Goal: Task Accomplishment & Management: Manage account settings

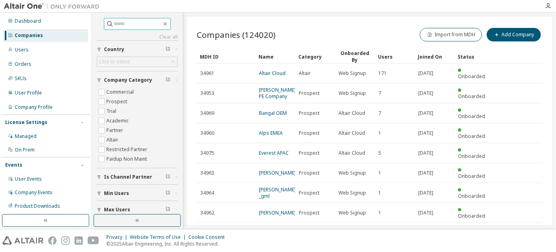
click at [129, 22] on input "text" at bounding box center [138, 24] width 48 height 8
paste input "**********"
type input "**********"
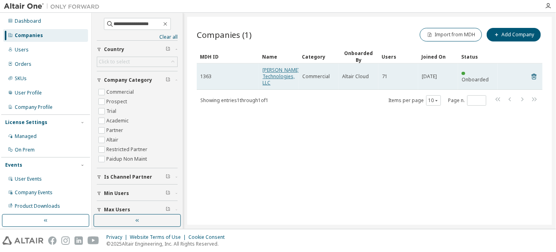
click at [265, 77] on link "[PERSON_NAME] Technologies, LLC" at bounding box center [281, 77] width 37 height 20
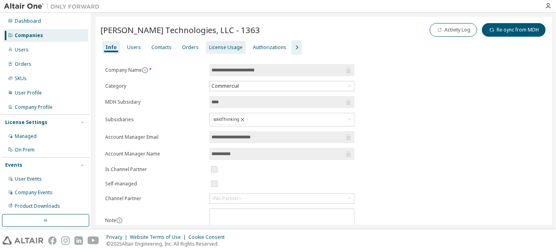
click at [233, 45] on div "License Usage" at bounding box center [225, 47] width 33 height 6
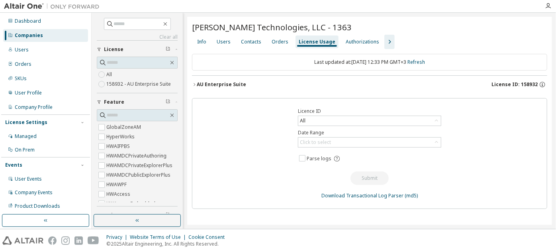
click at [224, 83] on div "AU Enterprise Suite" at bounding box center [221, 84] width 49 height 6
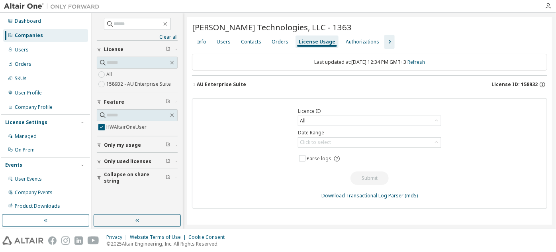
click at [197, 84] on div "AU Enterprise Suite" at bounding box center [221, 84] width 49 height 6
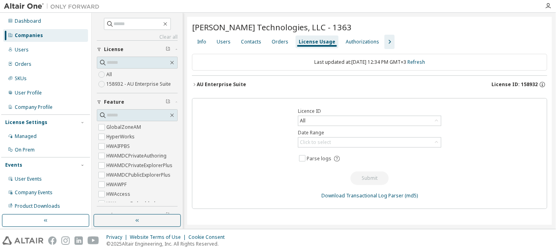
click at [255, 86] on div "AU Enterprise Suite License ID: 158932" at bounding box center [372, 84] width 351 height 7
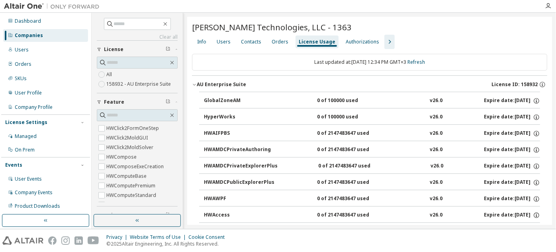
click at [232, 80] on button "AU Enterprise Suite License ID: 158932" at bounding box center [369, 85] width 355 height 18
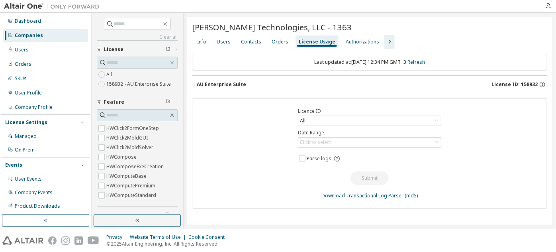
click at [232, 80] on button "AU Enterprise Suite License ID: 158932" at bounding box center [369, 85] width 355 height 18
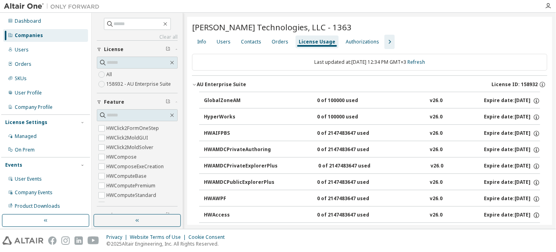
click at [232, 80] on button "AU Enterprise Suite License ID: 158932" at bounding box center [369, 85] width 355 height 18
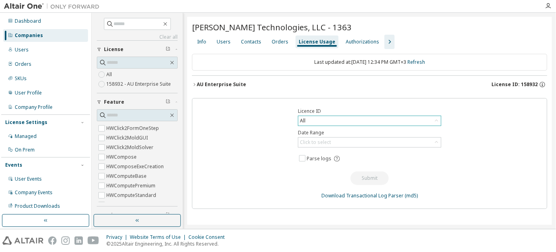
click at [407, 122] on div "All" at bounding box center [369, 121] width 143 height 10
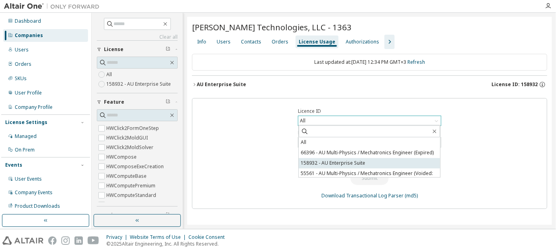
click at [367, 163] on li "158932 - AU Enterprise Suite" at bounding box center [369, 163] width 141 height 10
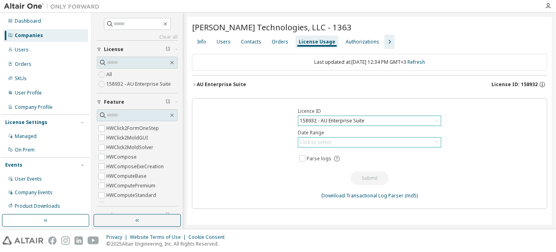
click at [390, 141] on div "Click to select" at bounding box center [369, 142] width 143 height 10
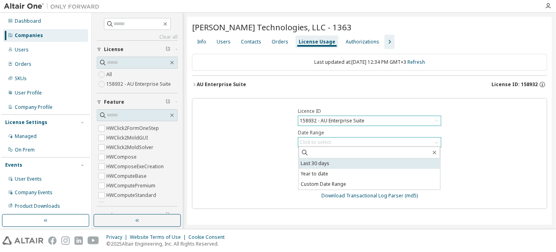
click at [358, 164] on li "Last 30 days" at bounding box center [369, 164] width 141 height 10
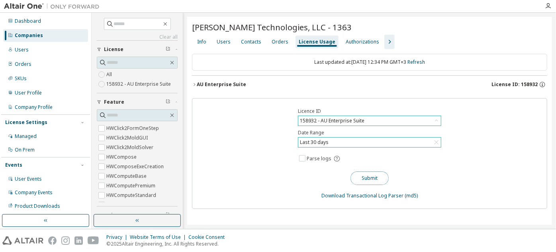
click at [375, 174] on button "Submit" at bounding box center [370, 178] width 38 height 14
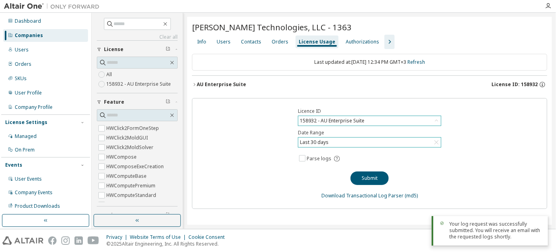
click at [202, 84] on div "AU Enterprise Suite" at bounding box center [221, 84] width 49 height 6
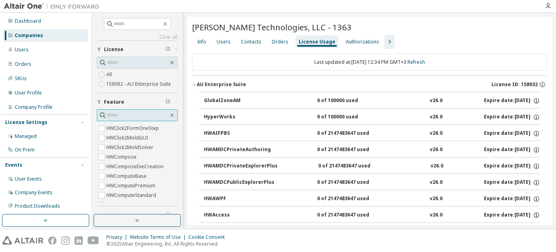
click at [132, 118] on input "text" at bounding box center [138, 115] width 62 height 8
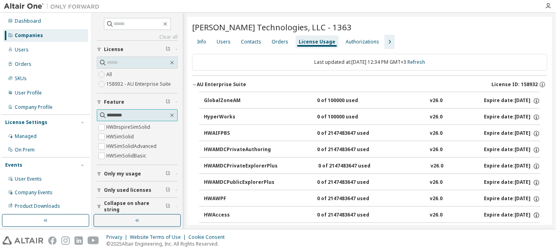
type input "********"
click at [385, 42] on icon "button" at bounding box center [390, 42] width 10 height 10
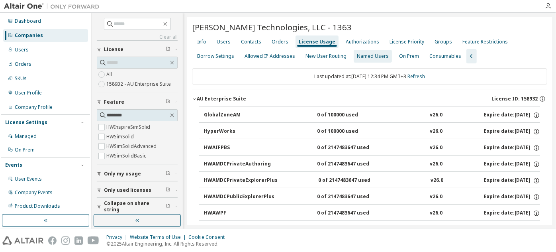
click at [362, 54] on div "Named Users" at bounding box center [373, 56] width 32 height 6
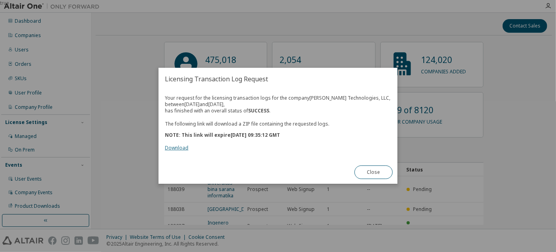
click at [183, 147] on link "Download" at bounding box center [177, 148] width 24 height 7
click at [371, 167] on button "Close" at bounding box center [374, 173] width 38 height 14
